Goal: Complete application form

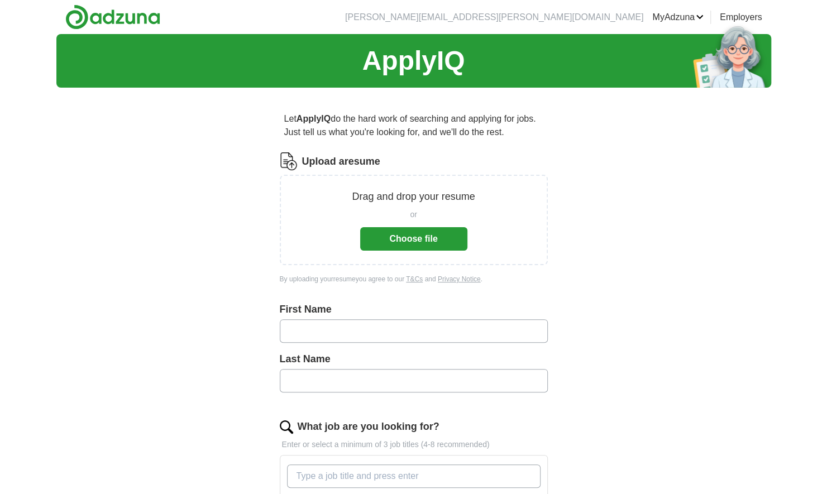
click at [318, 331] on input "text" at bounding box center [414, 330] width 268 height 23
click at [352, 327] on input "text" at bounding box center [414, 330] width 268 height 23
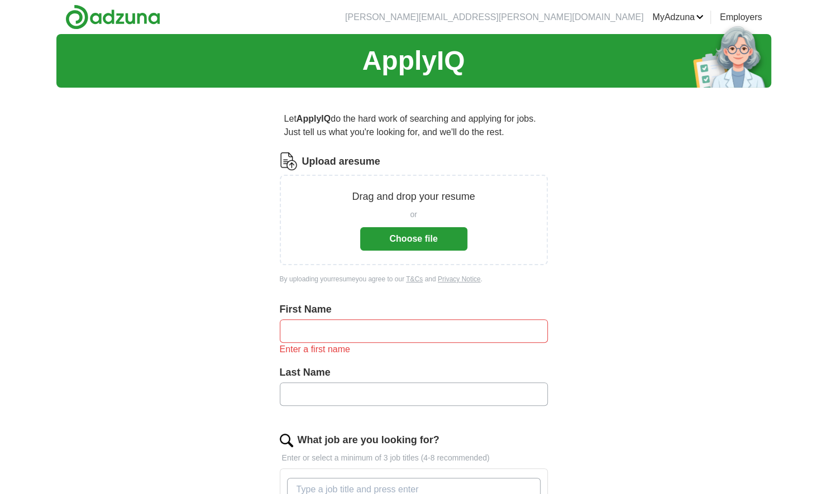
click at [337, 223] on div "Drag and drop your resume or Choose file" at bounding box center [413, 219] width 239 height 61
drag, startPoint x: 337, startPoint y: 223, endPoint x: 400, endPoint y: 233, distance: 63.8
click at [400, 233] on button "Choose file" at bounding box center [413, 238] width 107 height 23
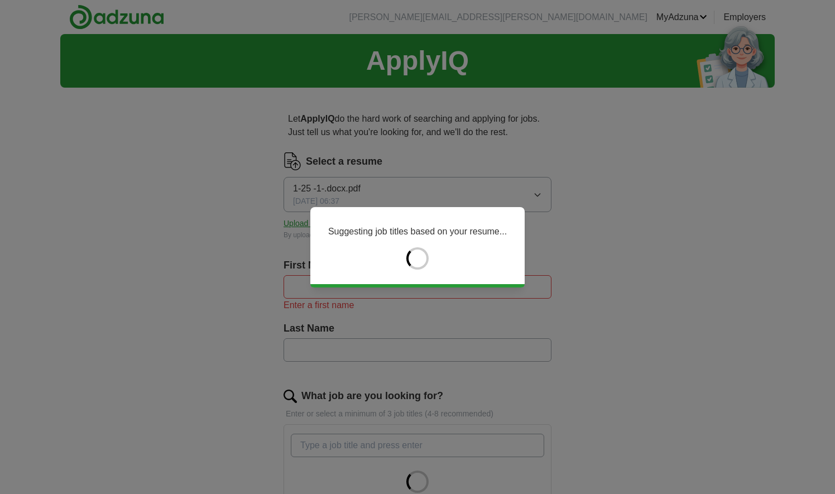
type input "******"
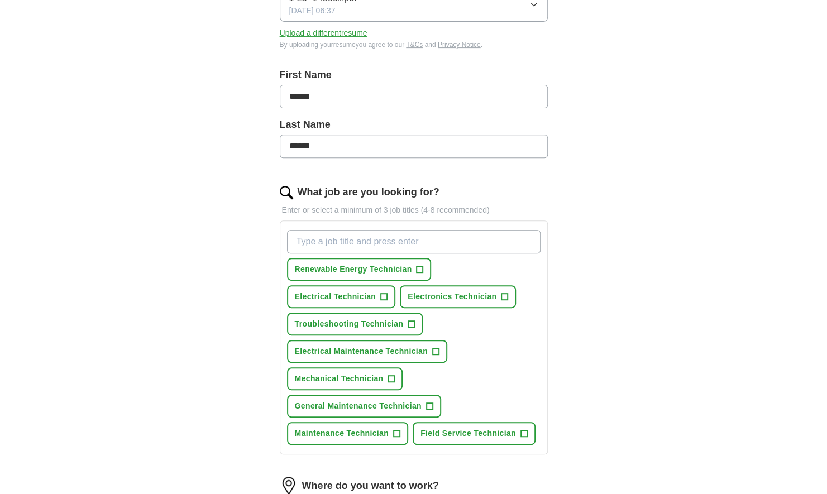
scroll to position [191, 0]
click at [420, 267] on span "+" at bounding box center [419, 269] width 7 height 9
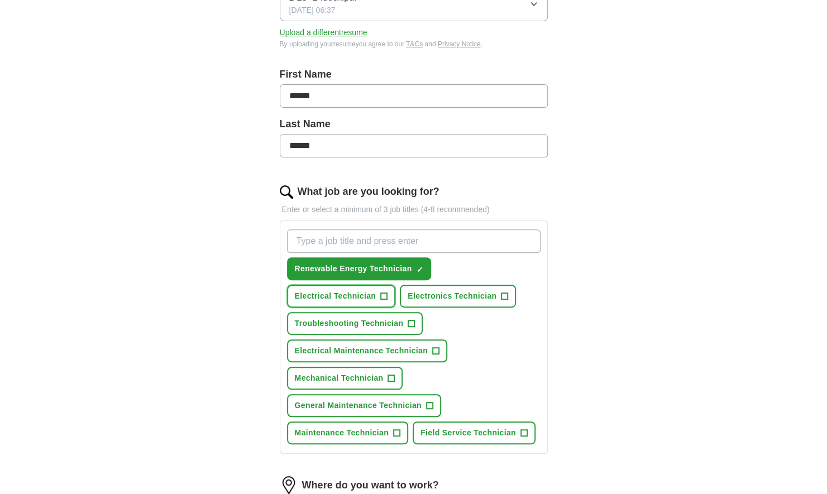
click at [381, 293] on span "+" at bounding box center [384, 296] width 7 height 9
click at [425, 301] on button "Electronics Technician +" at bounding box center [458, 296] width 116 height 23
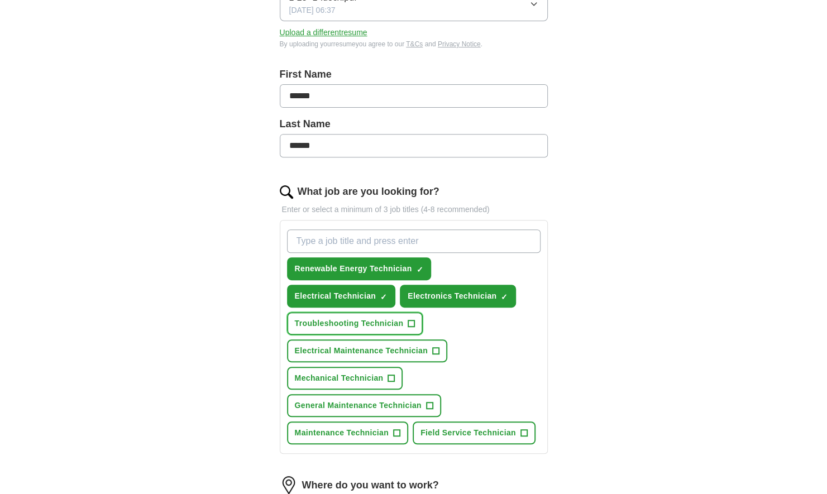
click at [401, 318] on span "Troubleshooting Technician" at bounding box center [349, 324] width 109 height 12
click at [399, 348] on span "Electrical Maintenance Technician" at bounding box center [361, 351] width 133 height 12
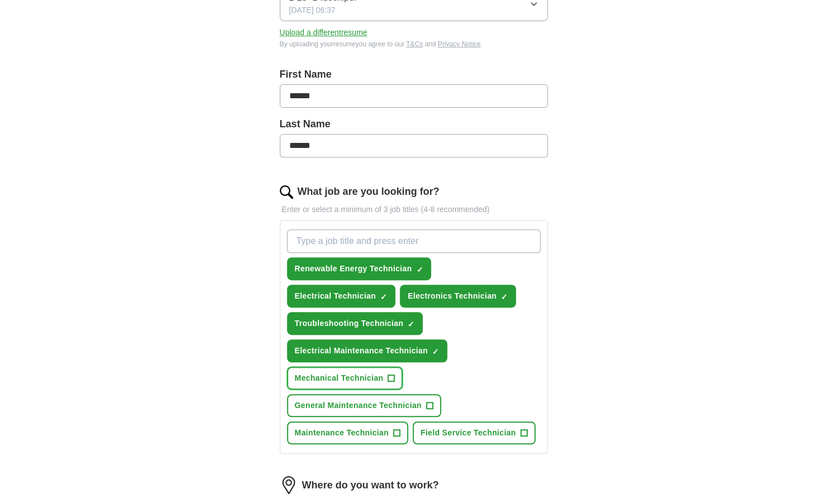
click at [378, 375] on span "Mechanical Technician" at bounding box center [339, 378] width 89 height 12
click at [392, 402] on span "General Maintenance Technician" at bounding box center [358, 406] width 127 height 12
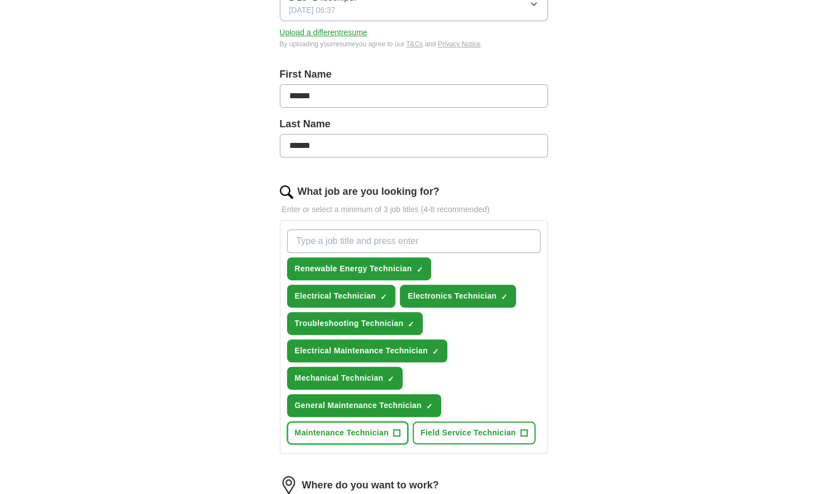
click at [375, 430] on span "Maintenance Technician" at bounding box center [342, 433] width 94 height 12
click at [438, 425] on button "Field Service Technician +" at bounding box center [473, 432] width 123 height 23
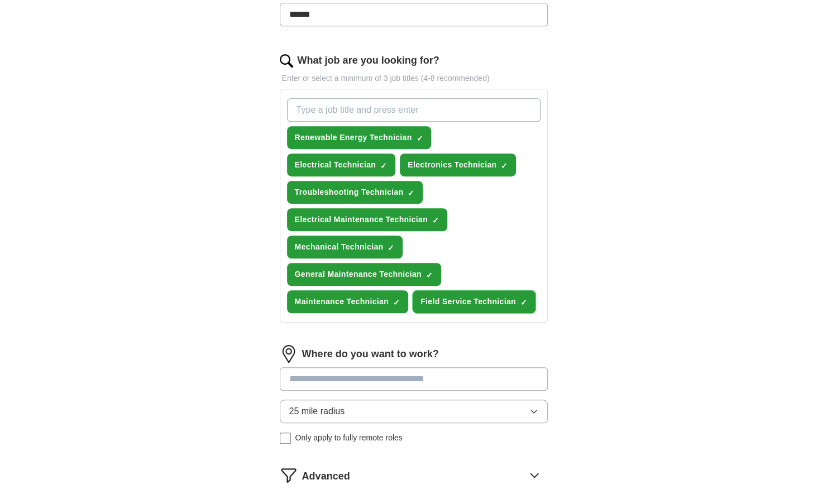
scroll to position [325, 0]
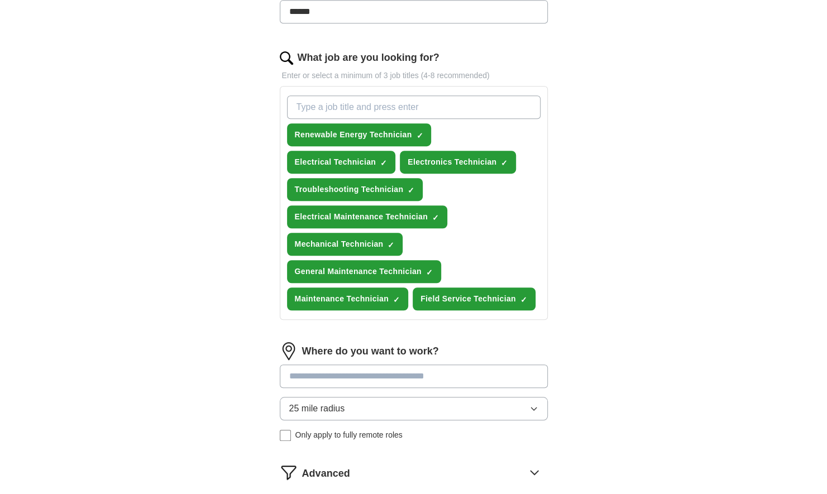
click at [421, 376] on input at bounding box center [414, 375] width 268 height 23
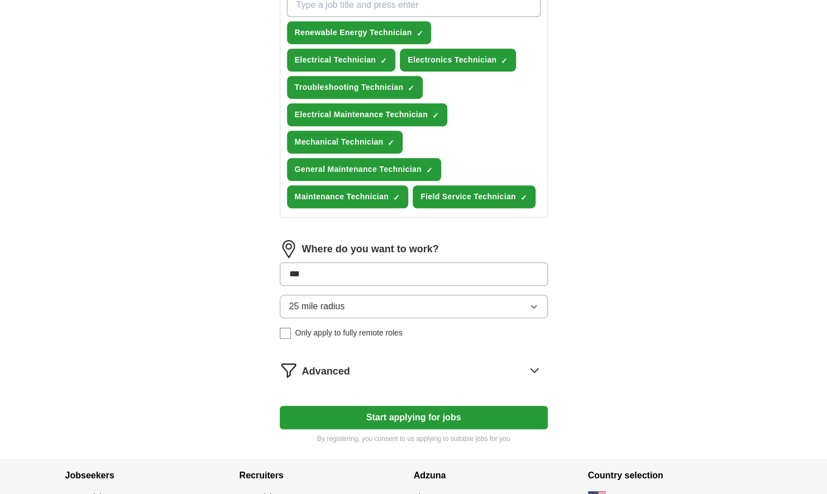
scroll to position [428, 0]
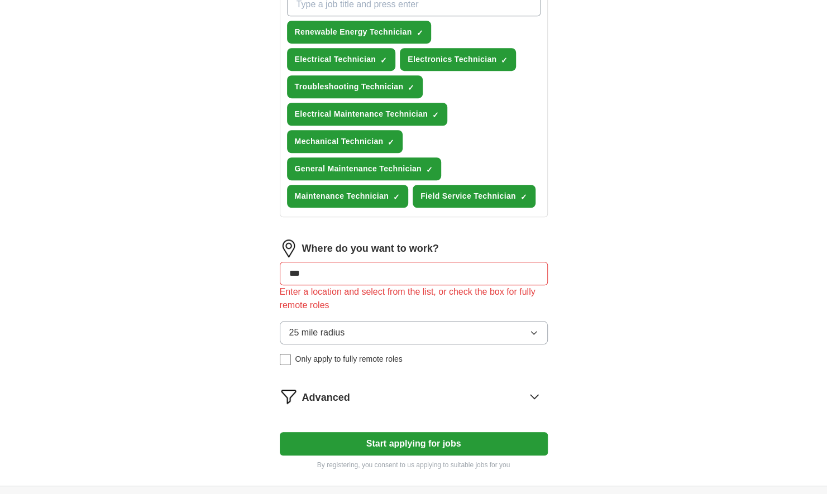
click at [458, 408] on form "Select a resume 1-25 -1-.docx.pdf [DATE] 06:37 Upload a different resume By upl…" at bounding box center [414, 97] width 268 height 745
click at [474, 278] on input "***" at bounding box center [414, 273] width 268 height 23
type input "*"
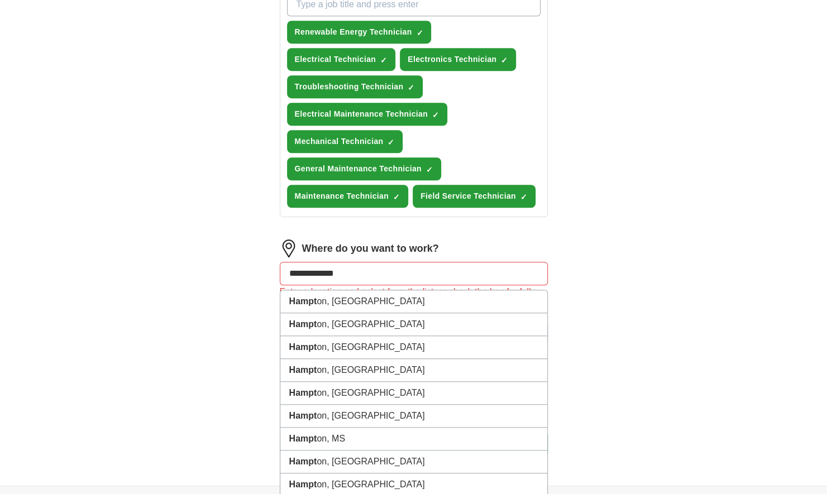
type input "**********"
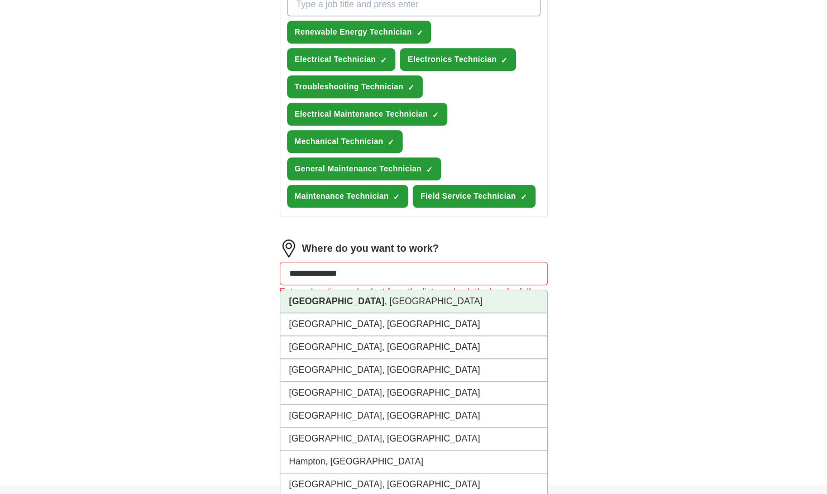
click at [441, 299] on li "[GEOGRAPHIC_DATA] , [GEOGRAPHIC_DATA]" at bounding box center [413, 301] width 267 height 23
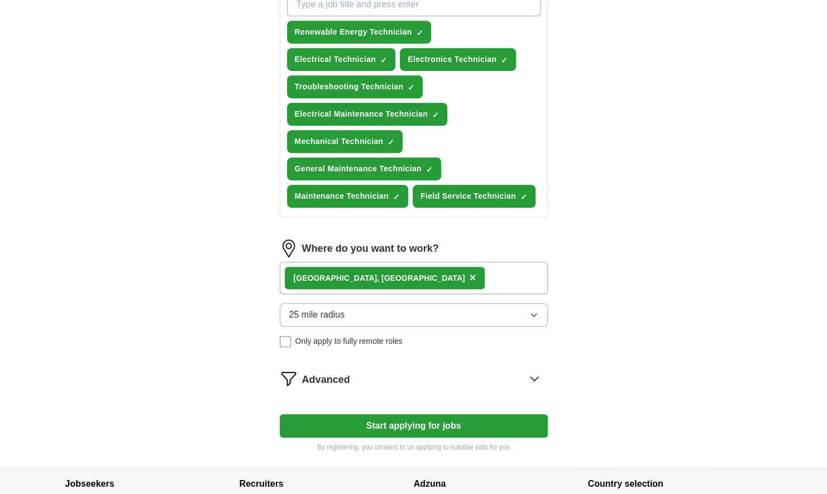
click at [426, 421] on button "Start applying for jobs" at bounding box center [414, 425] width 268 height 23
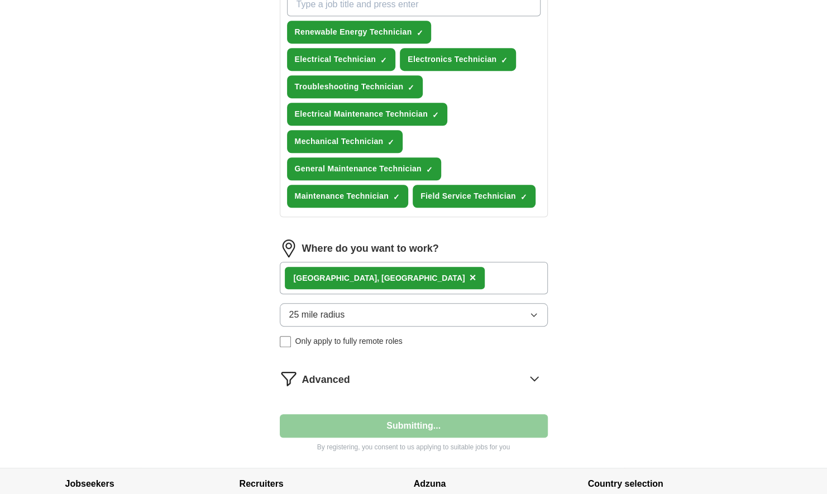
select select "**"
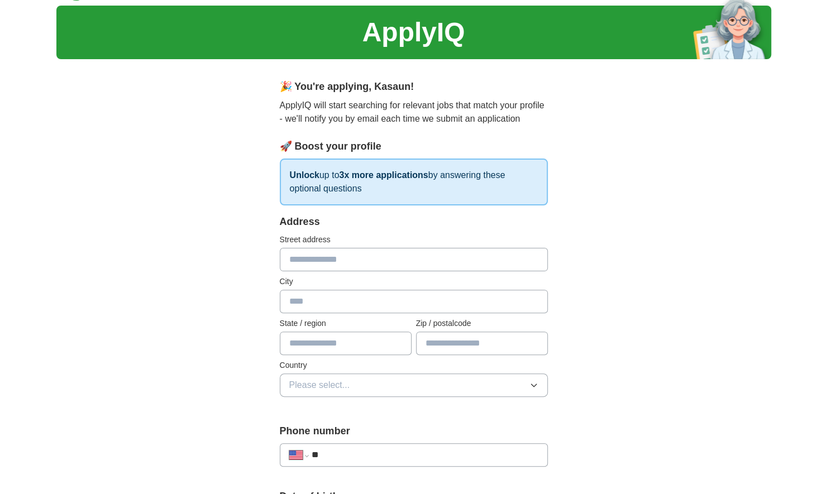
scroll to position [0, 0]
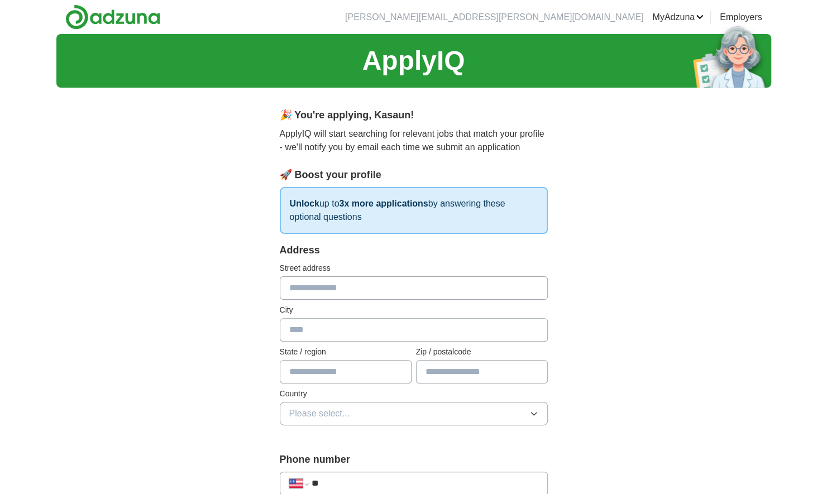
click at [471, 346] on div "Address Street address City State / region Zip / postalcode Country Please sele…" at bounding box center [414, 341] width 268 height 196
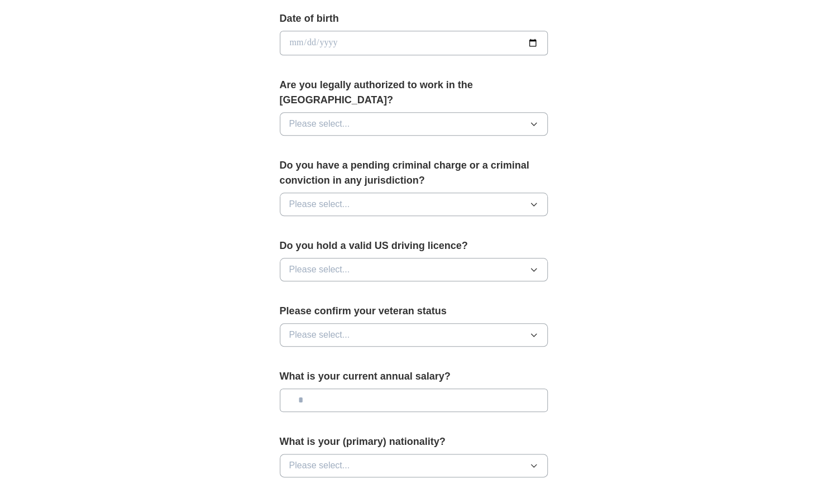
scroll to position [503, 0]
